Goal: Share content

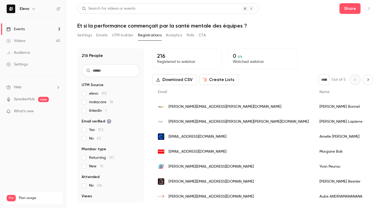
click at [29, 41] on link "Videos 45" at bounding box center [33, 41] width 67 height 12
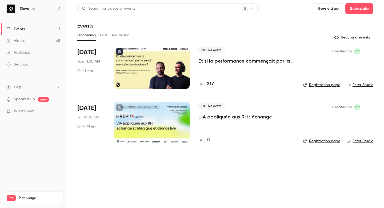
click at [244, 61] on p "Et si la performance commençait par la santé mentale des équipes ?" at bounding box center [246, 61] width 96 height 6
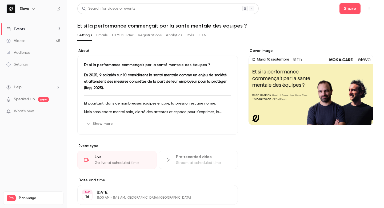
click at [369, 6] on button "button" at bounding box center [369, 8] width 9 height 9
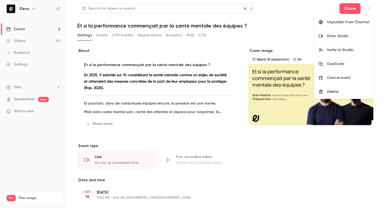
click at [313, 11] on div at bounding box center [192, 104] width 384 height 208
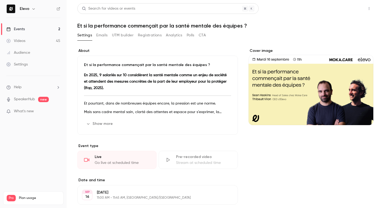
click at [343, 10] on button "Share" at bounding box center [350, 8] width 21 height 11
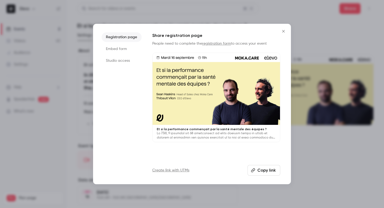
click at [253, 165] on button "Copy link" at bounding box center [264, 170] width 33 height 11
